Goal: Find specific page/section: Find specific page/section

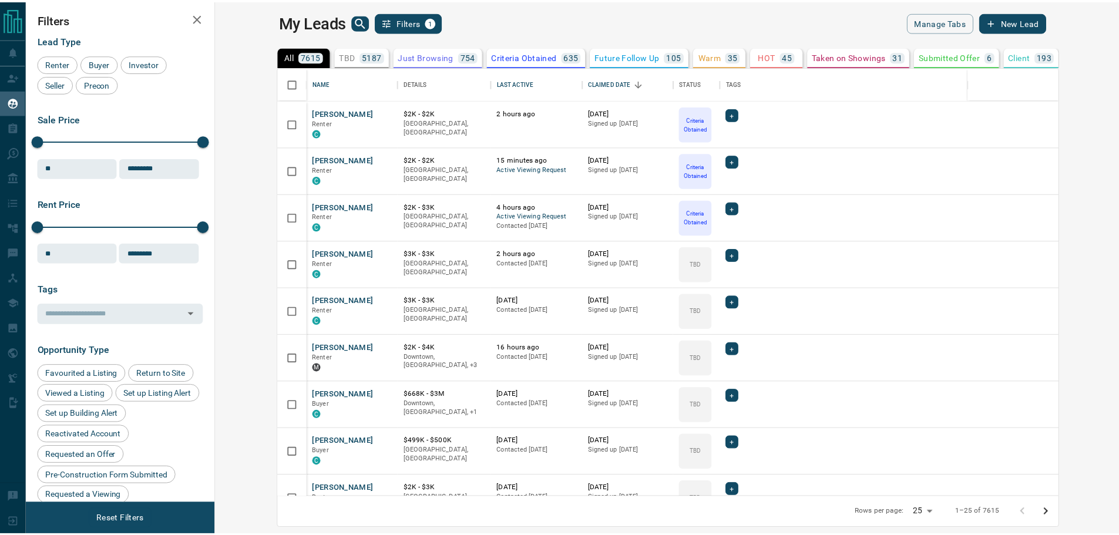
scroll to position [421, 897]
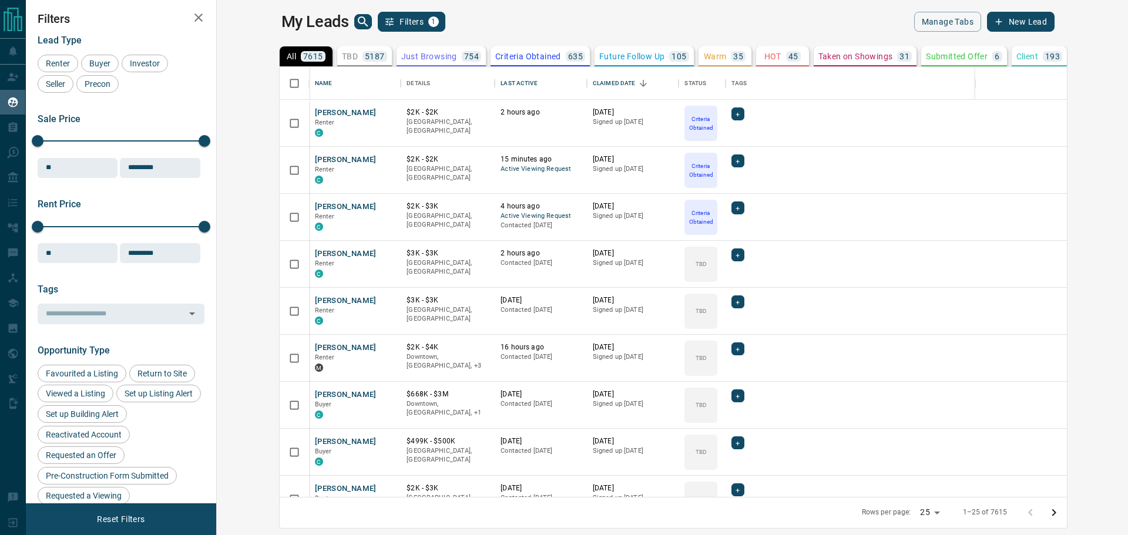
click at [356, 19] on icon "search button" at bounding box center [363, 22] width 14 height 14
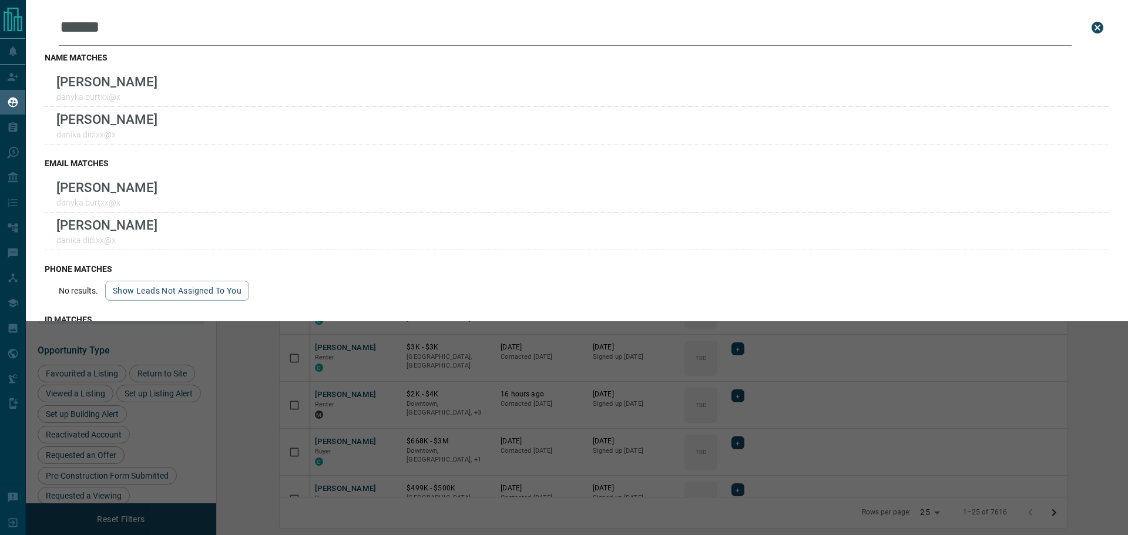
drag, startPoint x: 121, startPoint y: 33, endPoint x: -75, endPoint y: 9, distance: 197.6
click at [0, 9] on html "Lead Transfers Claim Leads My Leads Tasks Opportunities Deals Campaigns Automat…" at bounding box center [564, 267] width 1128 height 535
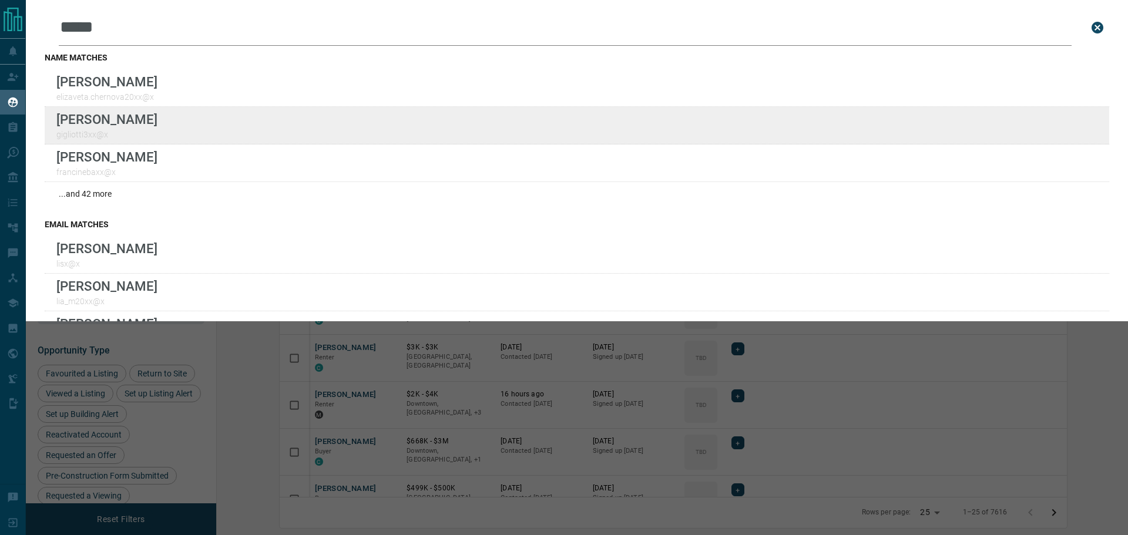
type input "****"
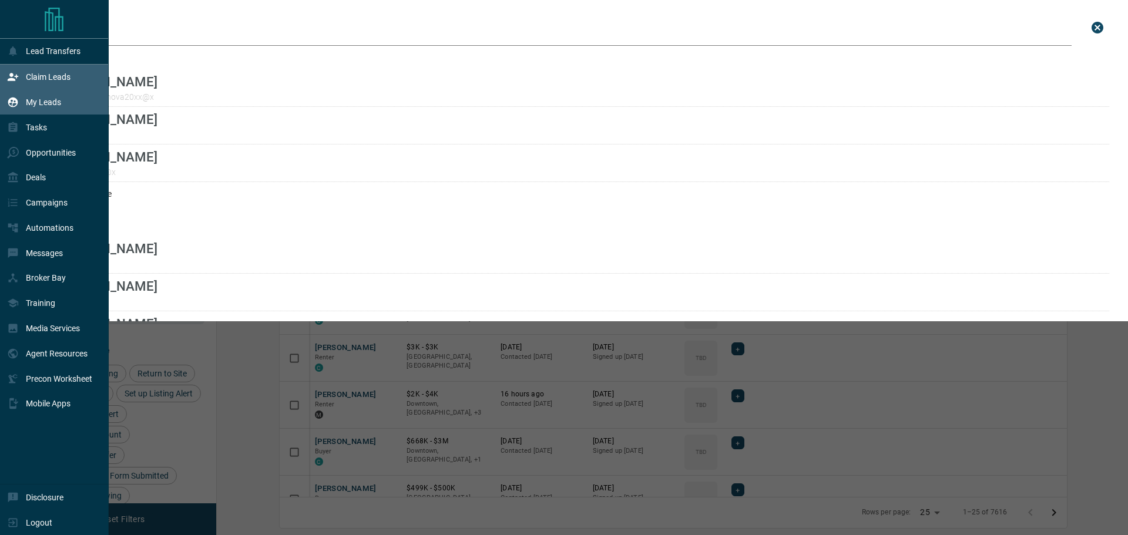
drag, startPoint x: 9, startPoint y: 68, endPoint x: 18, endPoint y: 78, distance: 13.3
click at [8, 69] on div "Claim Leads" at bounding box center [38, 77] width 63 height 19
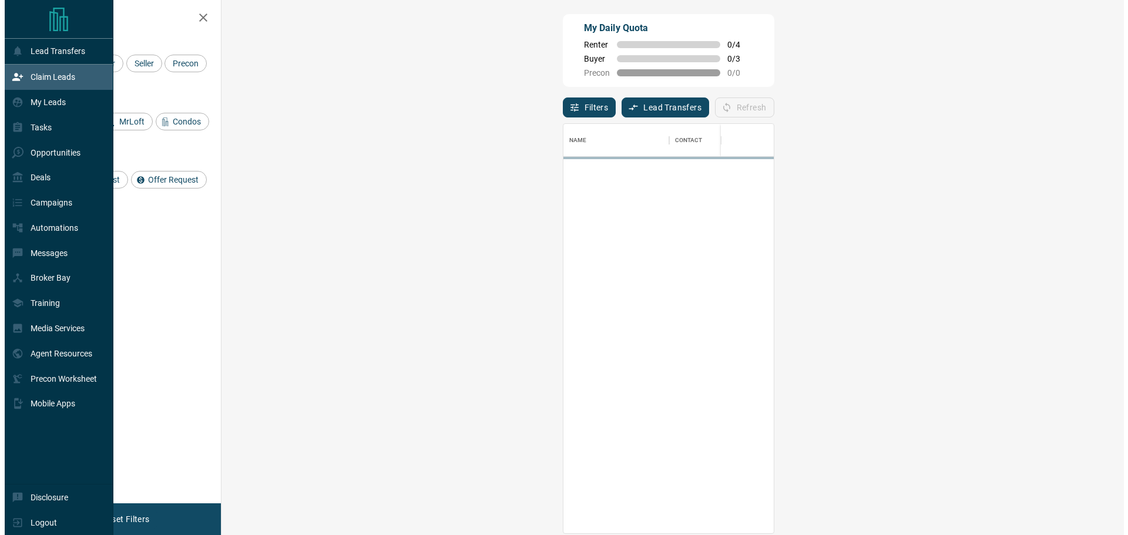
scroll to position [401, 868]
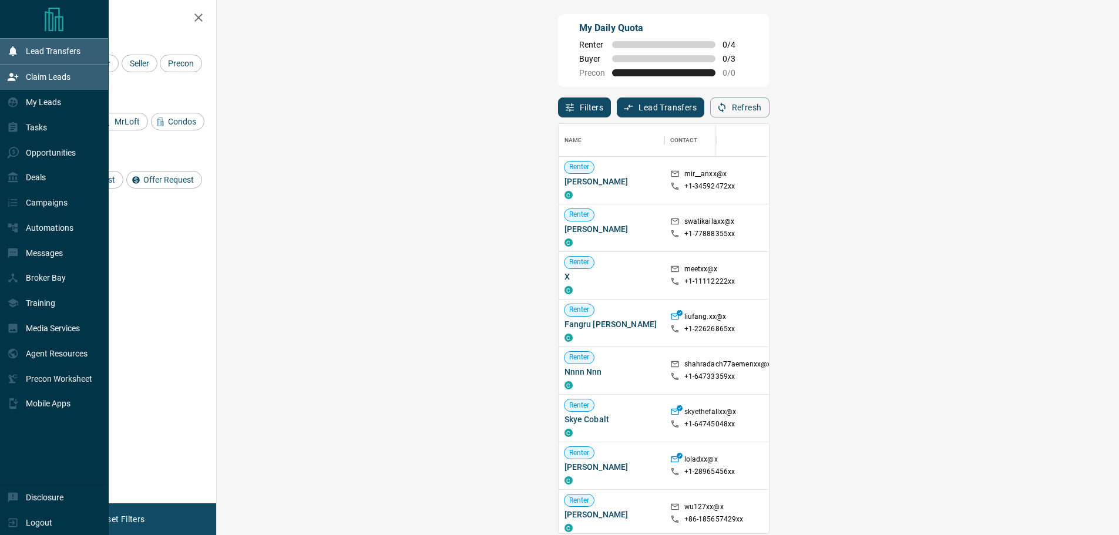
click at [49, 53] on p "Lead Transfers" at bounding box center [53, 50] width 55 height 9
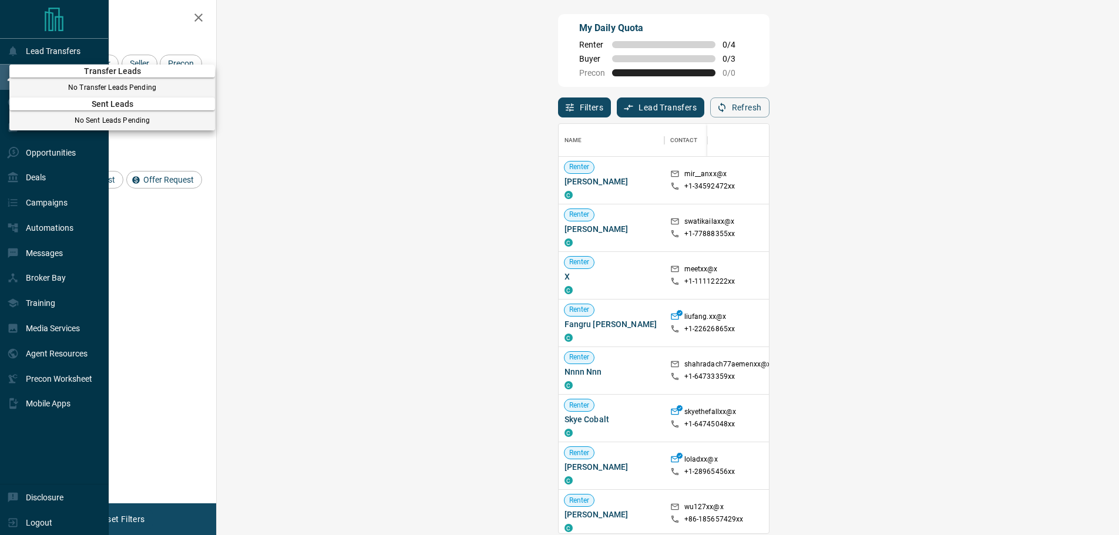
drag, startPoint x: 59, startPoint y: 183, endPoint x: 79, endPoint y: 180, distance: 20.2
click at [63, 187] on div at bounding box center [559, 267] width 1119 height 535
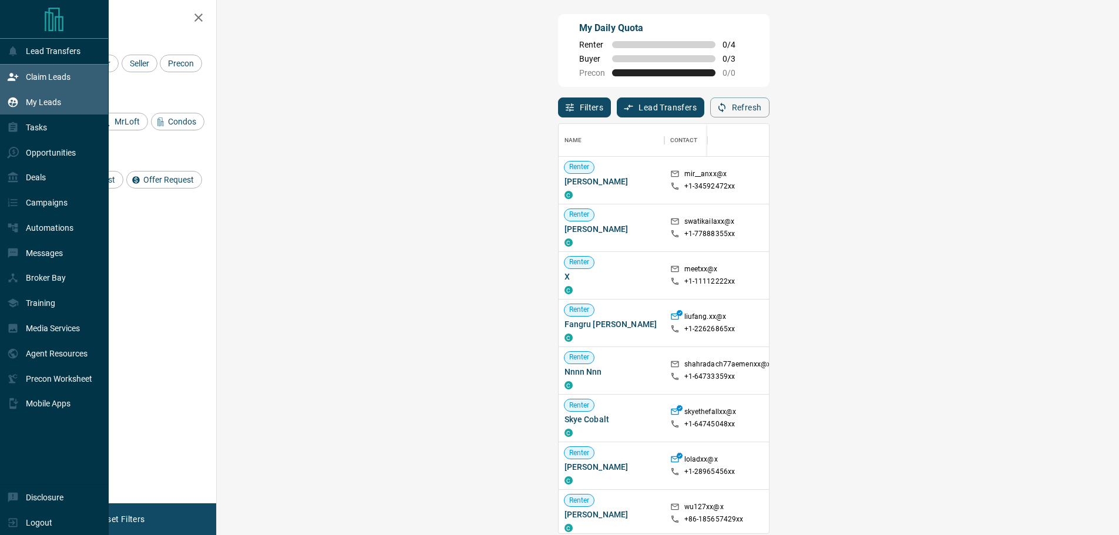
click at [54, 103] on p "My Leads" at bounding box center [43, 102] width 35 height 9
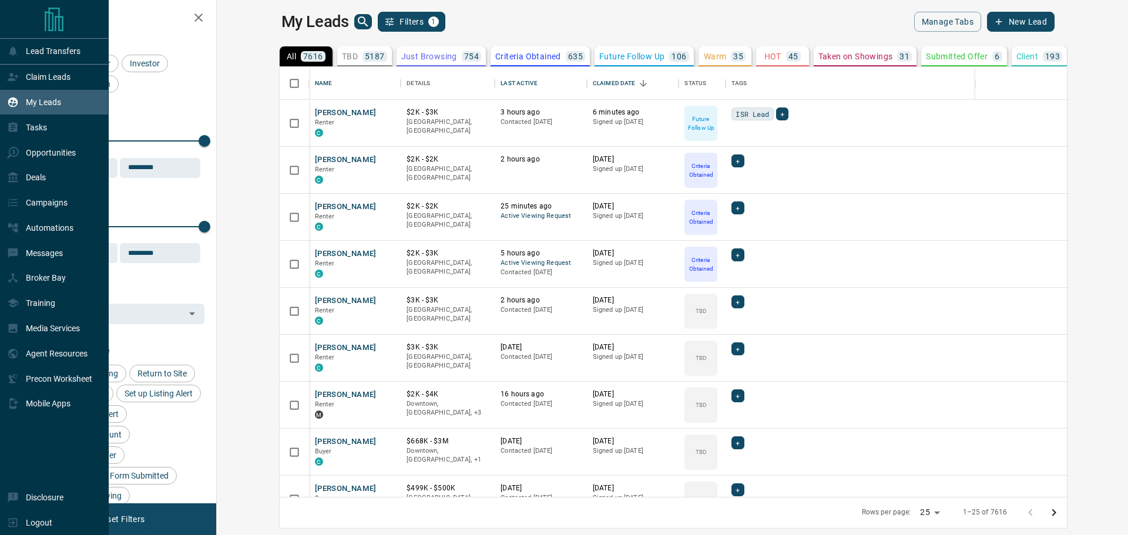
scroll to position [421, 897]
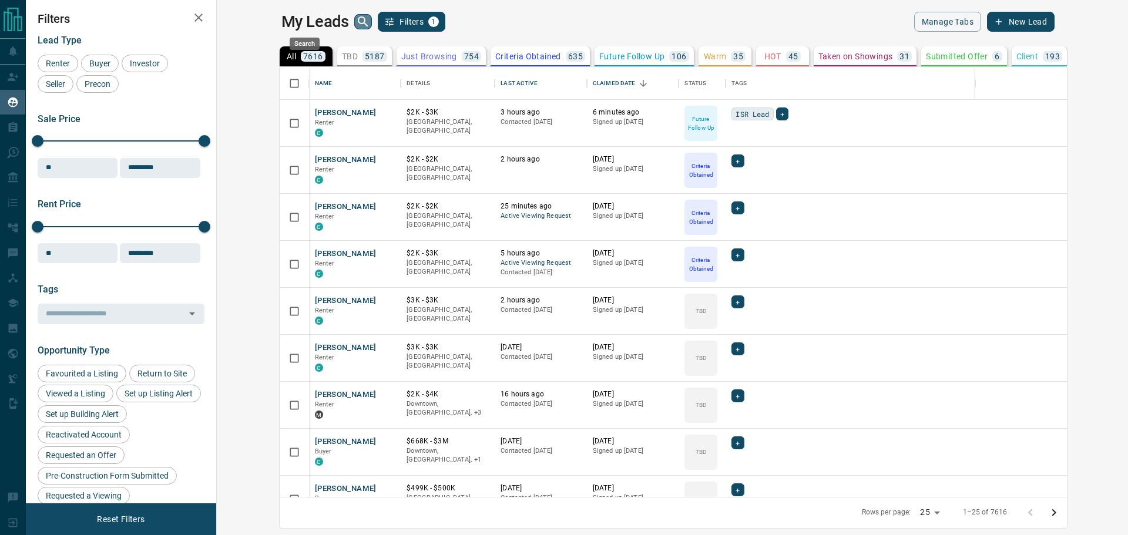
click at [356, 19] on icon "search button" at bounding box center [363, 22] width 14 height 14
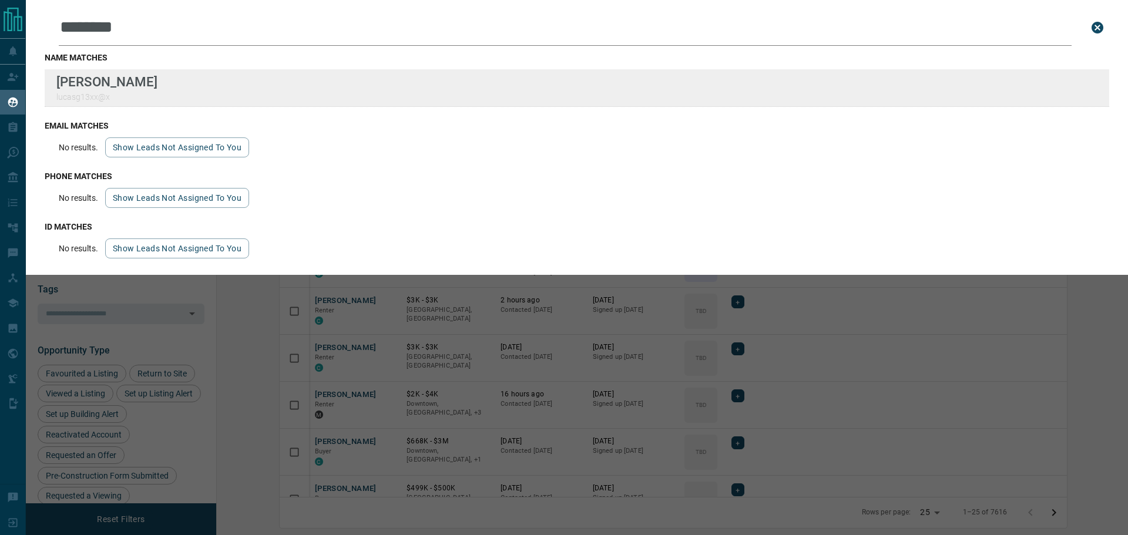
type input "********"
